Goal: Transaction & Acquisition: Purchase product/service

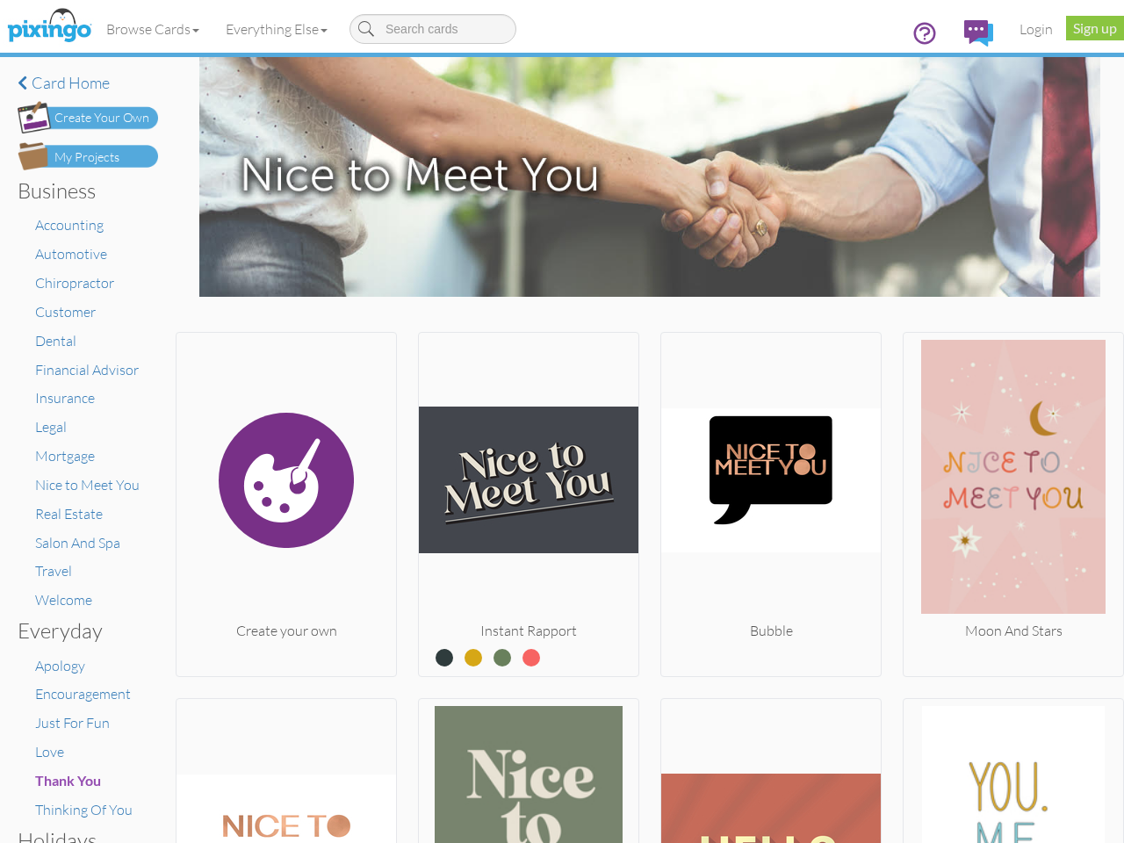
click at [562, 421] on img at bounding box center [528, 480] width 219 height 281
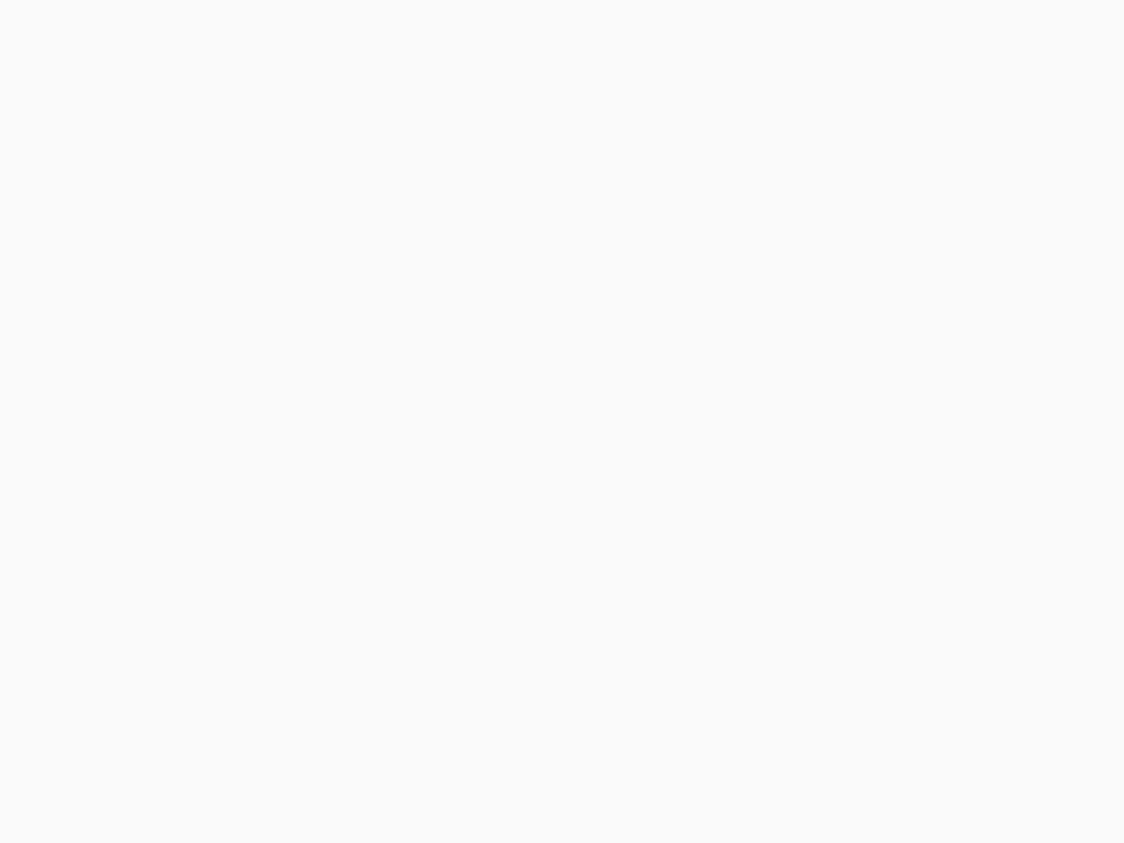
click at [154, 29] on body at bounding box center [562, 421] width 1124 height 843
click at [280, 29] on body at bounding box center [562, 421] width 1124 height 843
click at [284, 500] on body at bounding box center [562, 421] width 1124 height 843
click at [523, 500] on body at bounding box center [562, 421] width 1124 height 843
click at [762, 500] on body at bounding box center [562, 421] width 1124 height 843
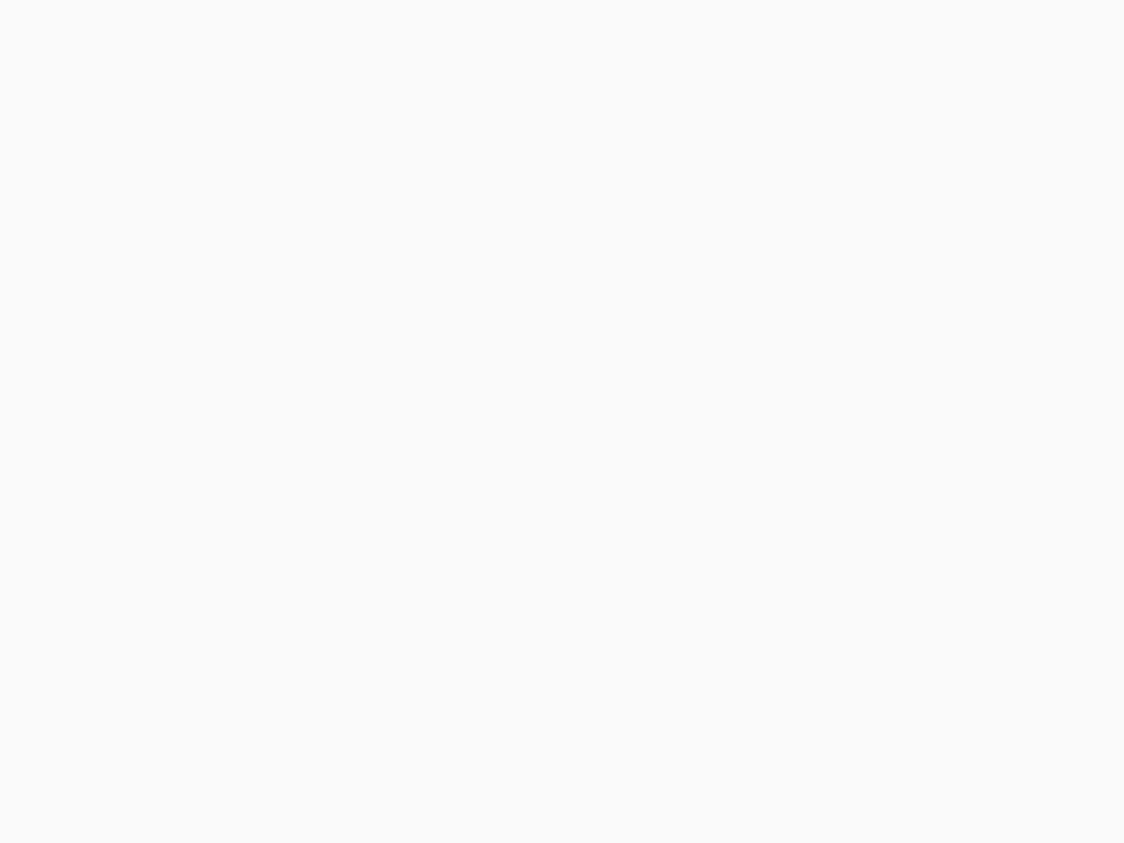
click at [1000, 500] on body at bounding box center [562, 421] width 1124 height 843
click at [284, 768] on body at bounding box center [562, 421] width 1124 height 843
click at [523, 768] on body at bounding box center [562, 421] width 1124 height 843
click at [762, 768] on body at bounding box center [562, 421] width 1124 height 843
